Goal: Task Accomplishment & Management: Use online tool/utility

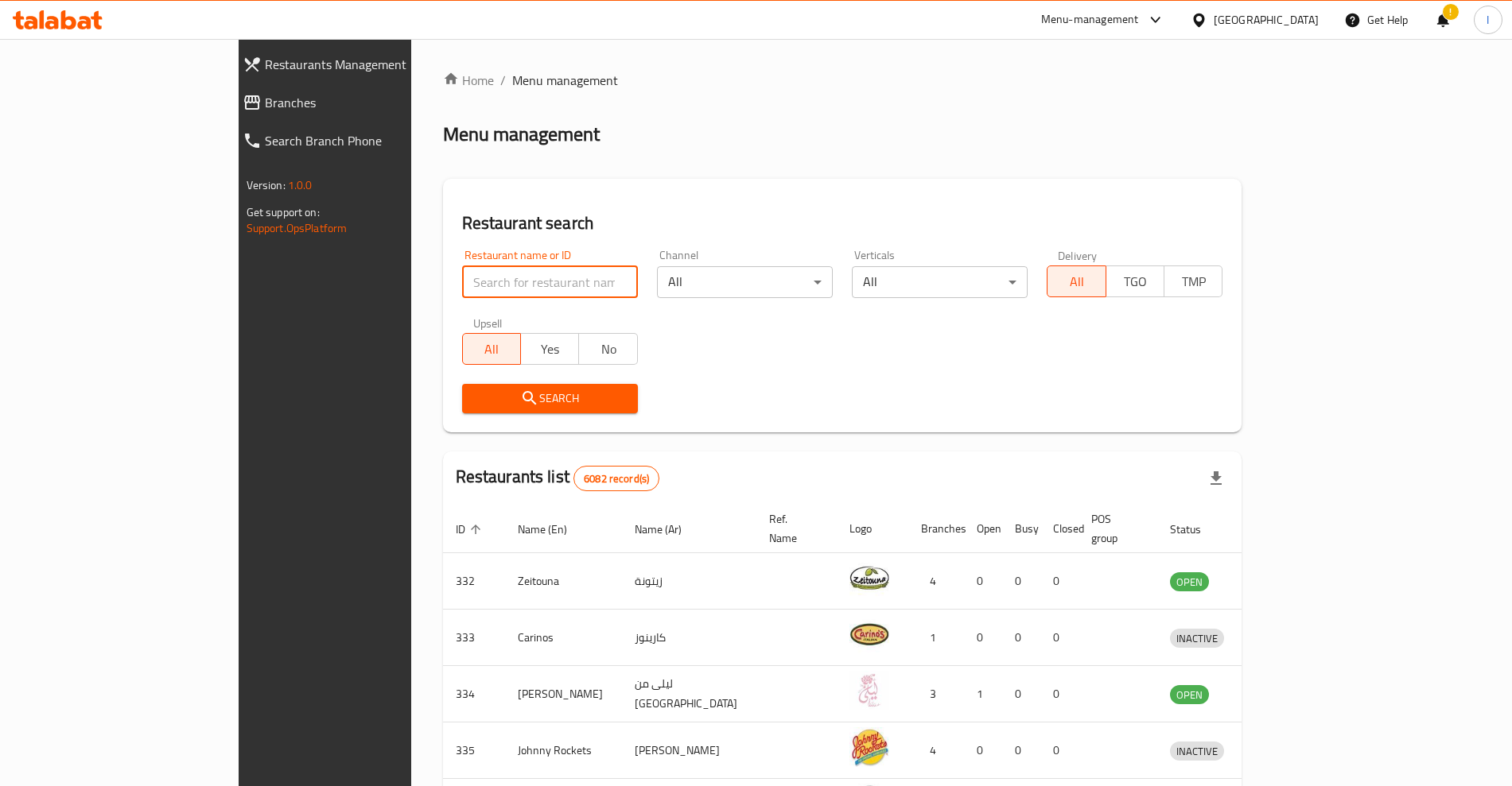
click at [509, 271] on input "search" at bounding box center [549, 282] width 176 height 32
type input "le moulin"
click button "Search" at bounding box center [549, 398] width 176 height 29
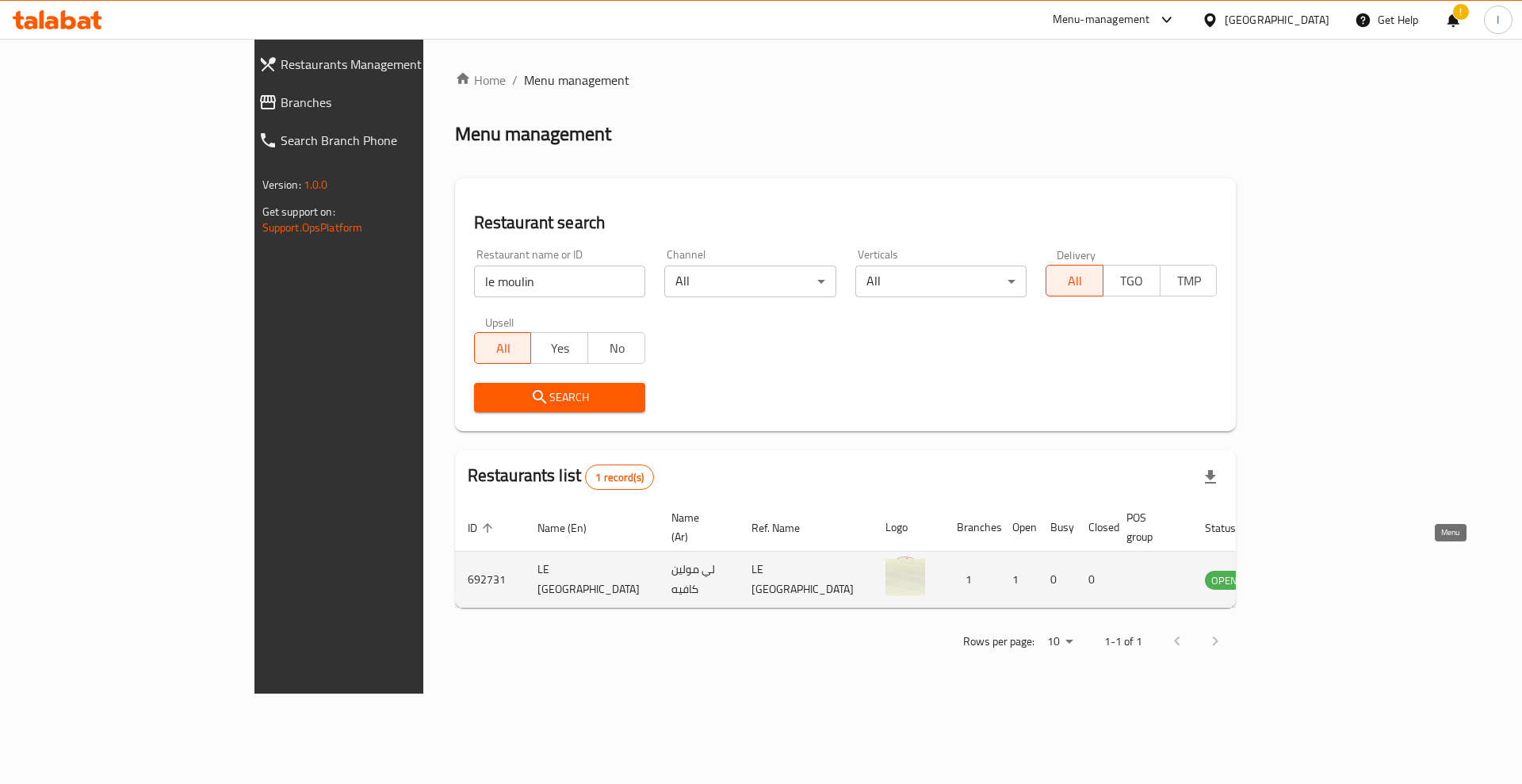
click at [1307, 570] on icon "enhanced table" at bounding box center [1298, 580] width 19 height 19
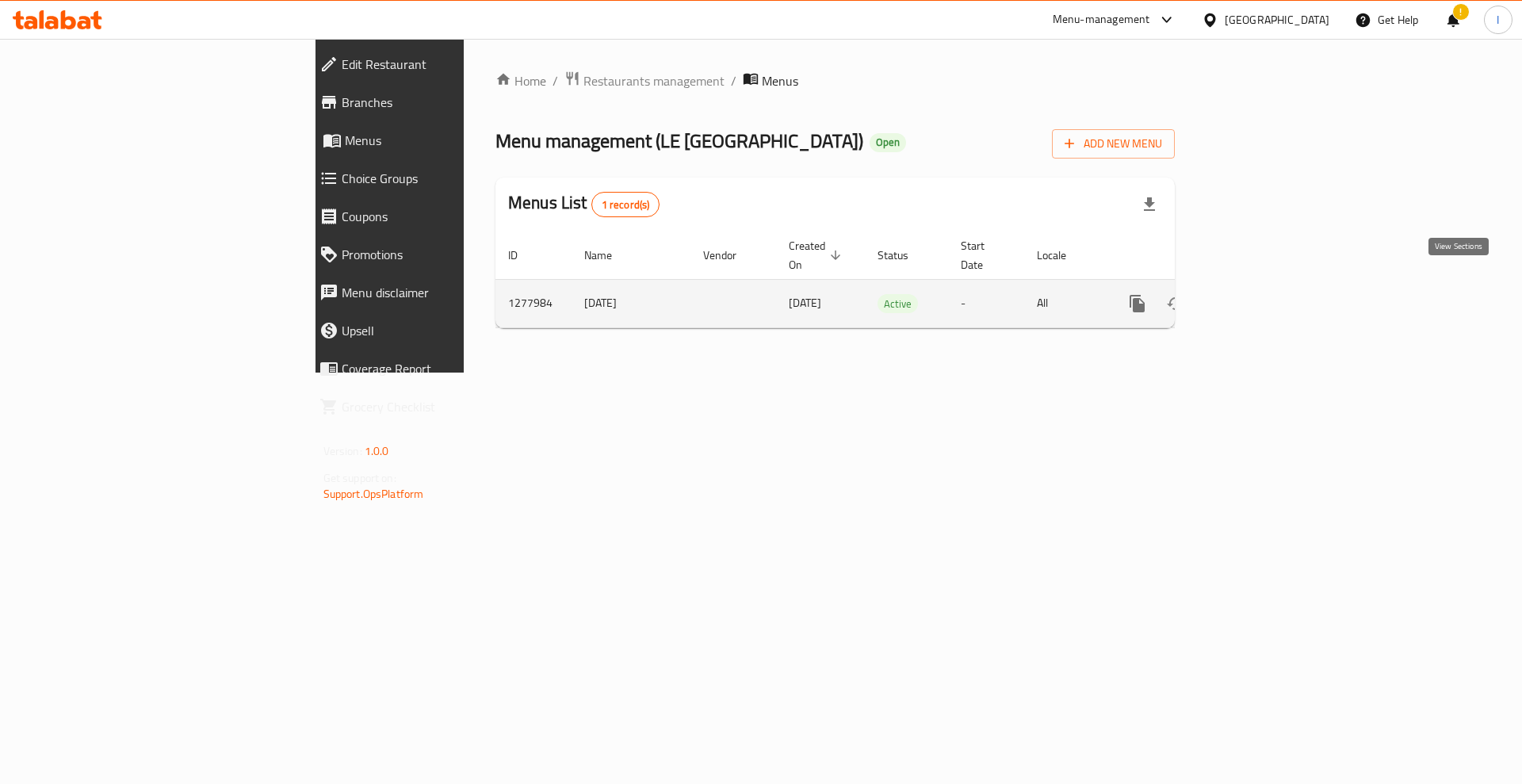
click at [1261, 294] on icon "enhanced table" at bounding box center [1252, 304] width 19 height 19
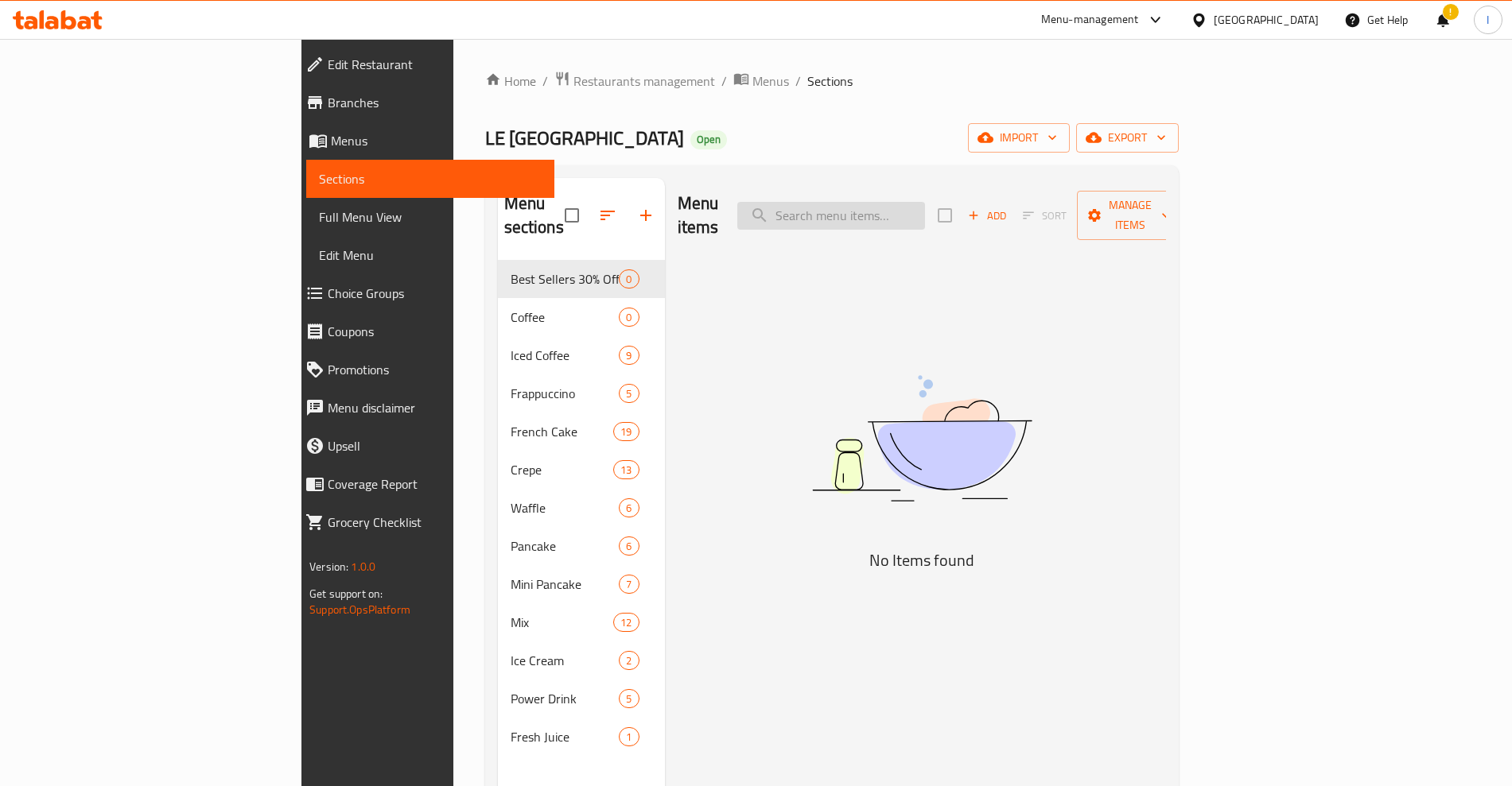
click at [925, 208] on input "search" at bounding box center [831, 215] width 188 height 28
type input "fruit"
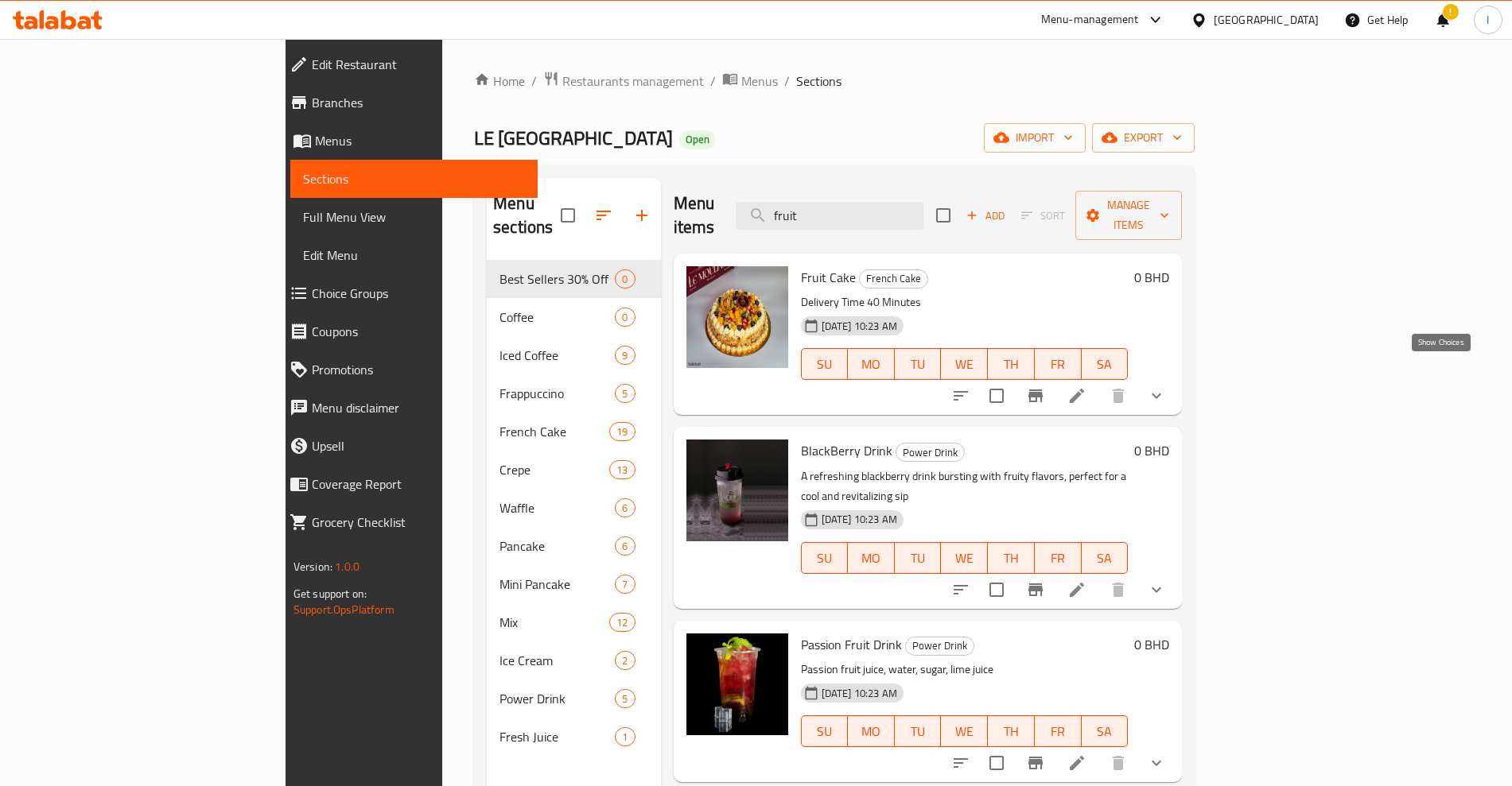
click at [1161, 393] on icon "show more" at bounding box center [1156, 396] width 10 height 6
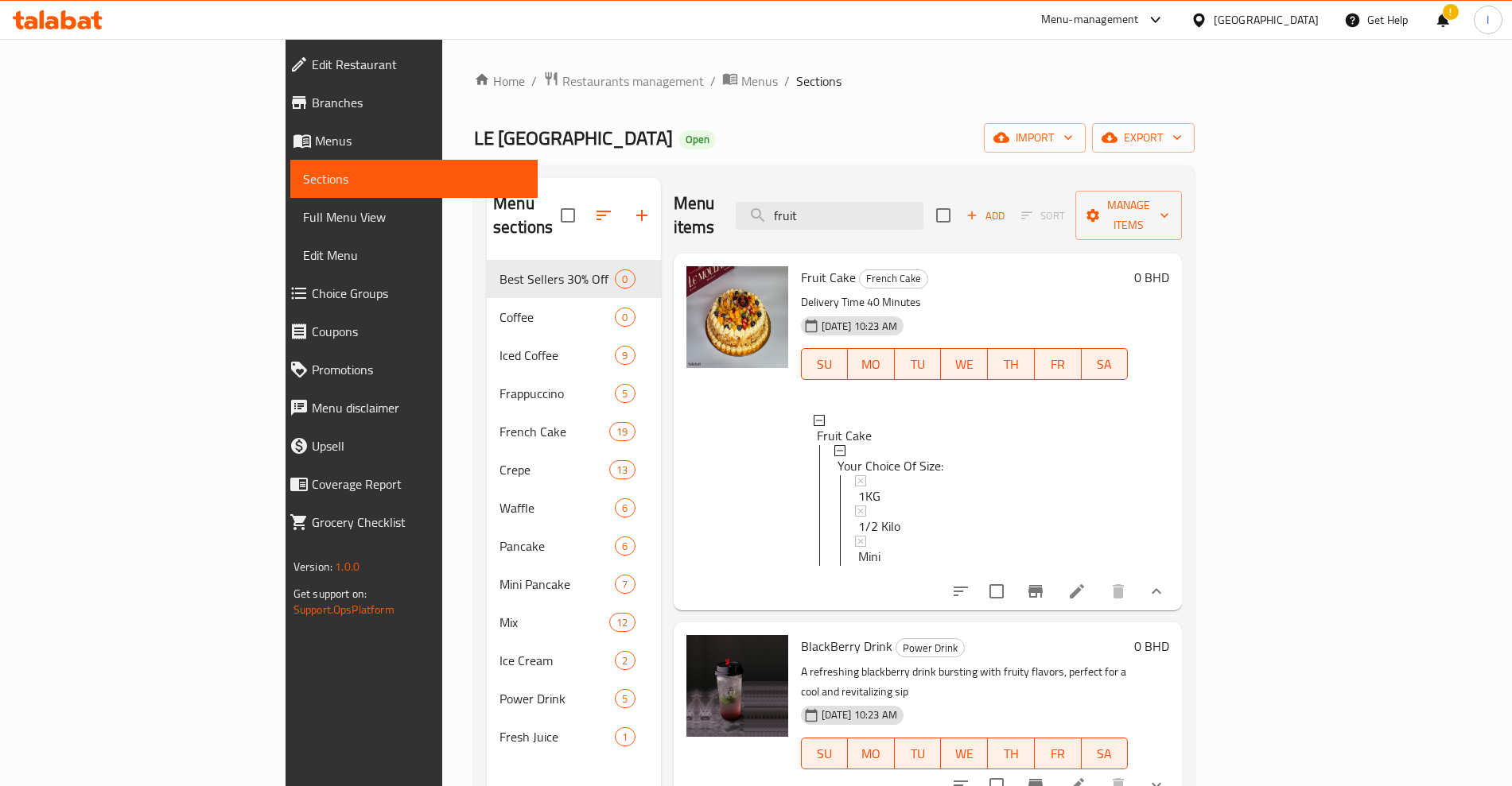
scroll to position [2, 0]
click at [922, 484] on div "1KG" at bounding box center [986, 494] width 258 height 19
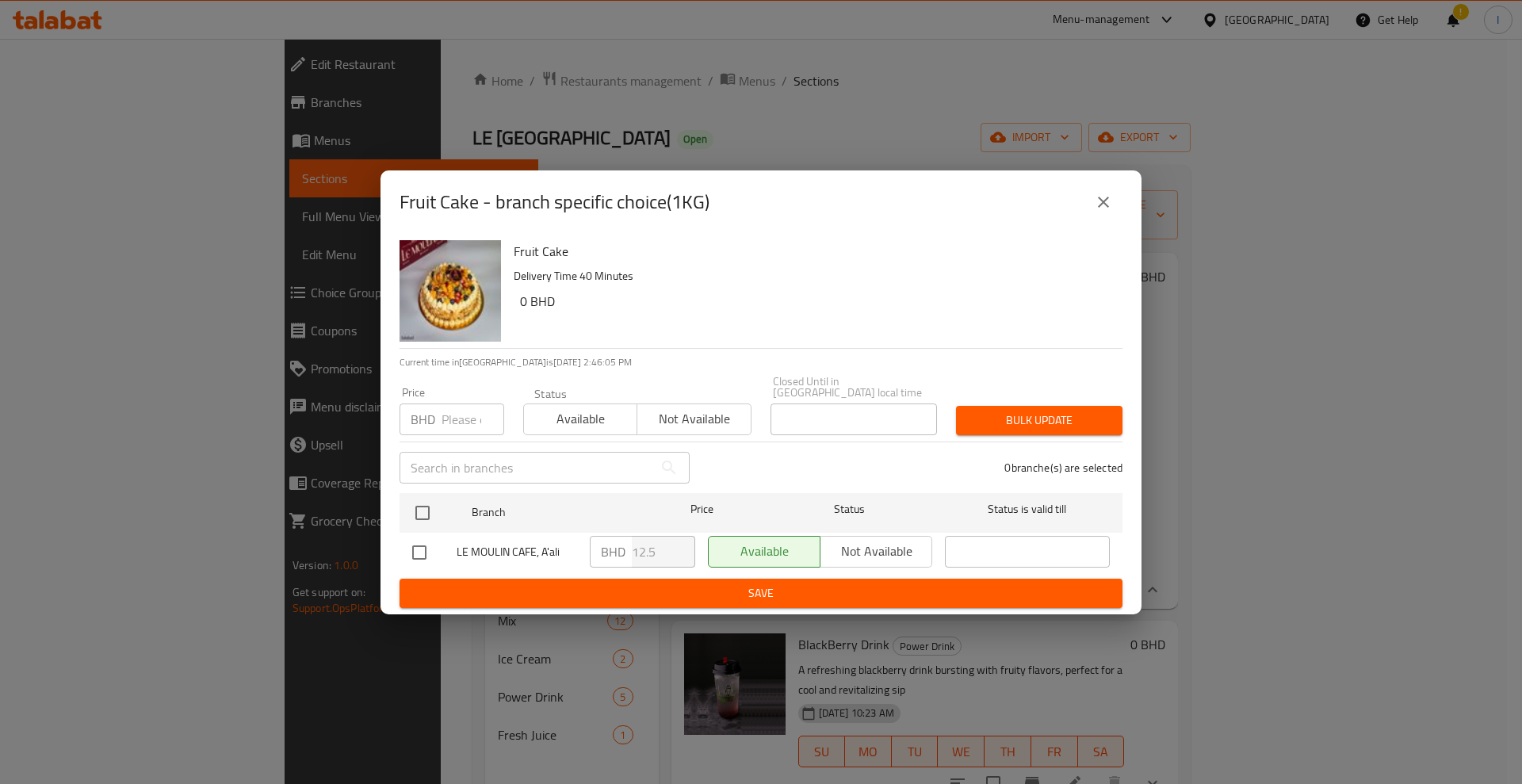
click at [1097, 212] on icon "close" at bounding box center [1104, 203] width 19 height 19
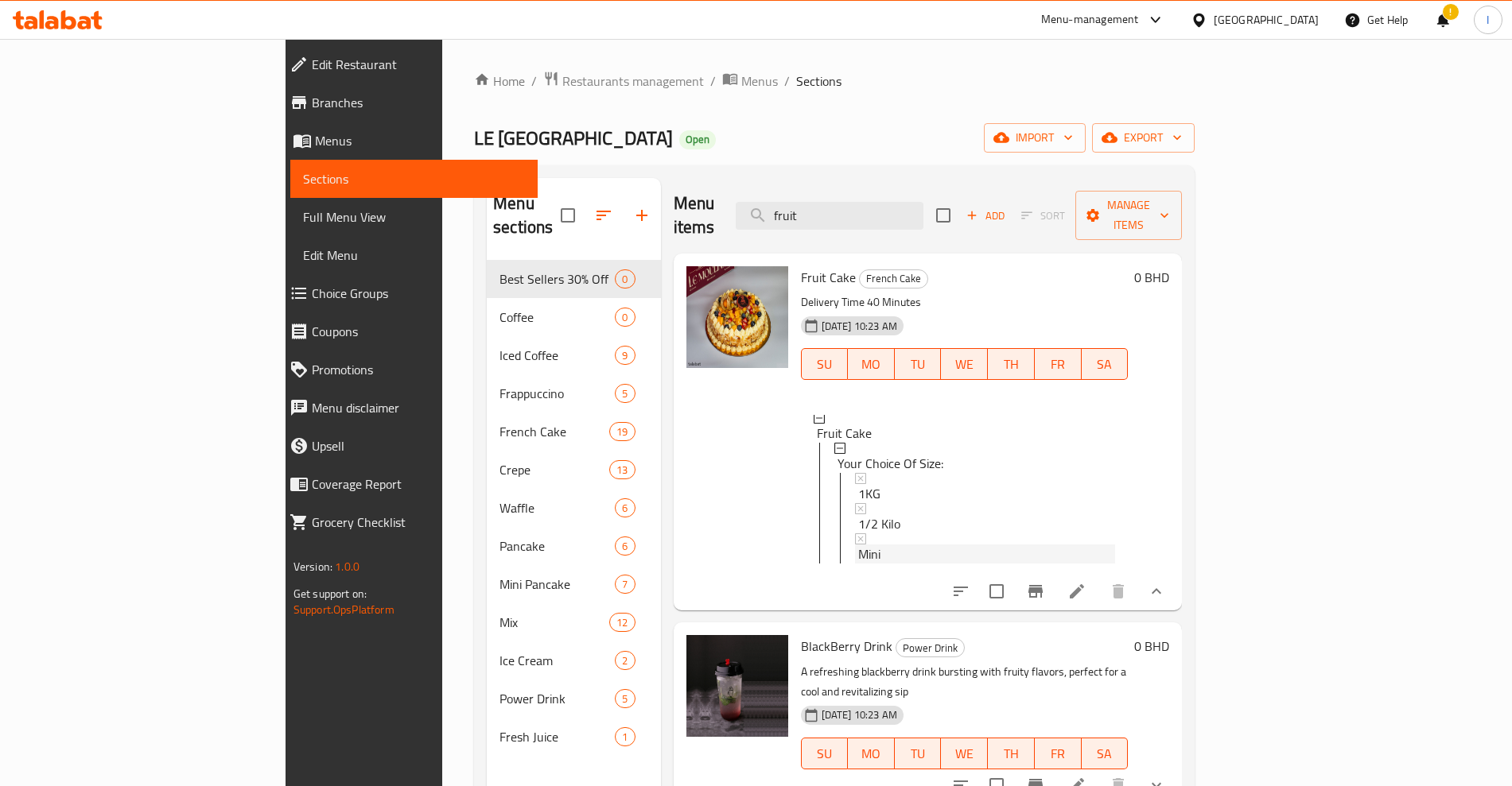
click at [858, 545] on div "Mini" at bounding box center [986, 554] width 258 height 19
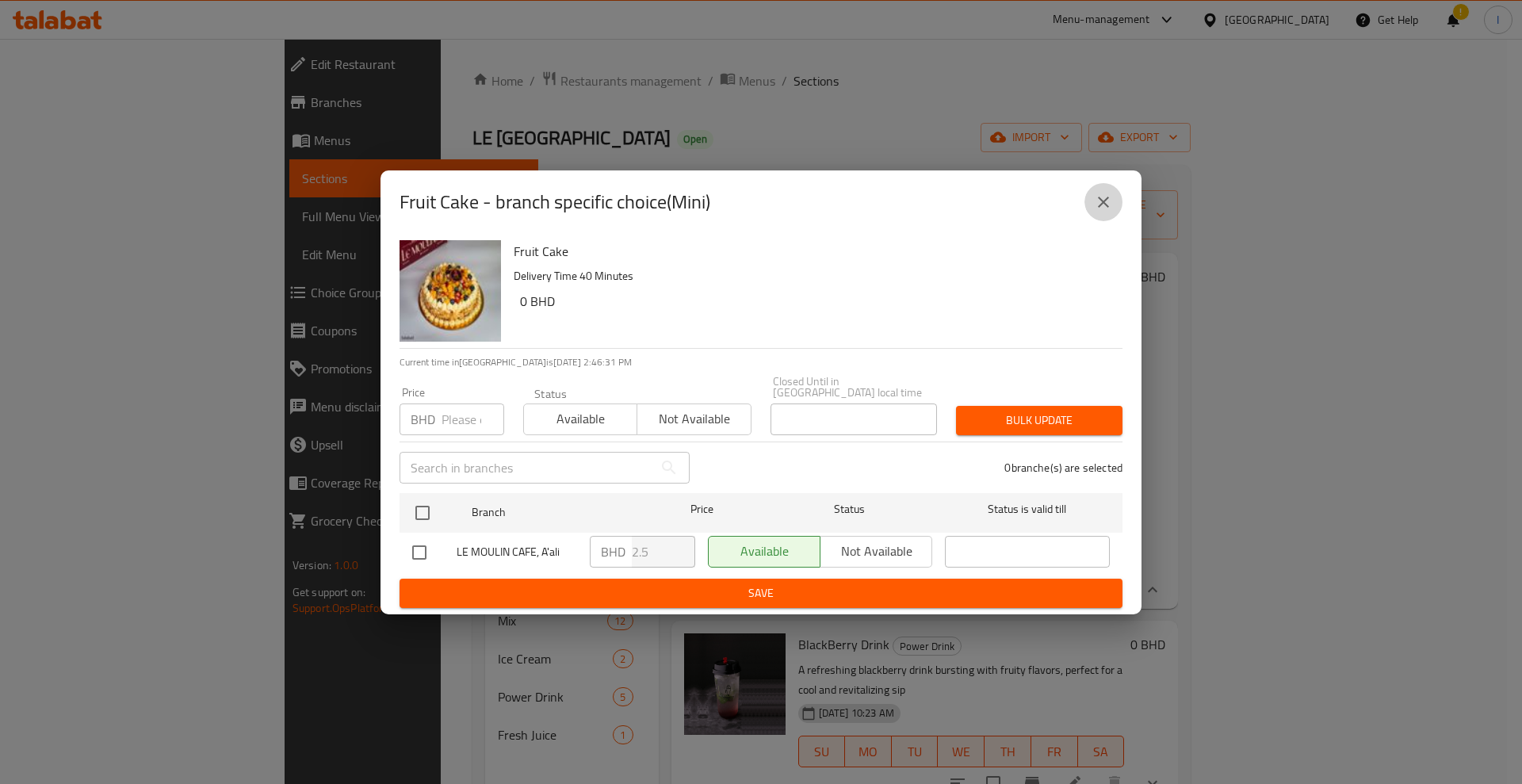
click at [1091, 205] on button "close" at bounding box center [1103, 202] width 38 height 38
